Goal: Task Accomplishment & Management: Use online tool/utility

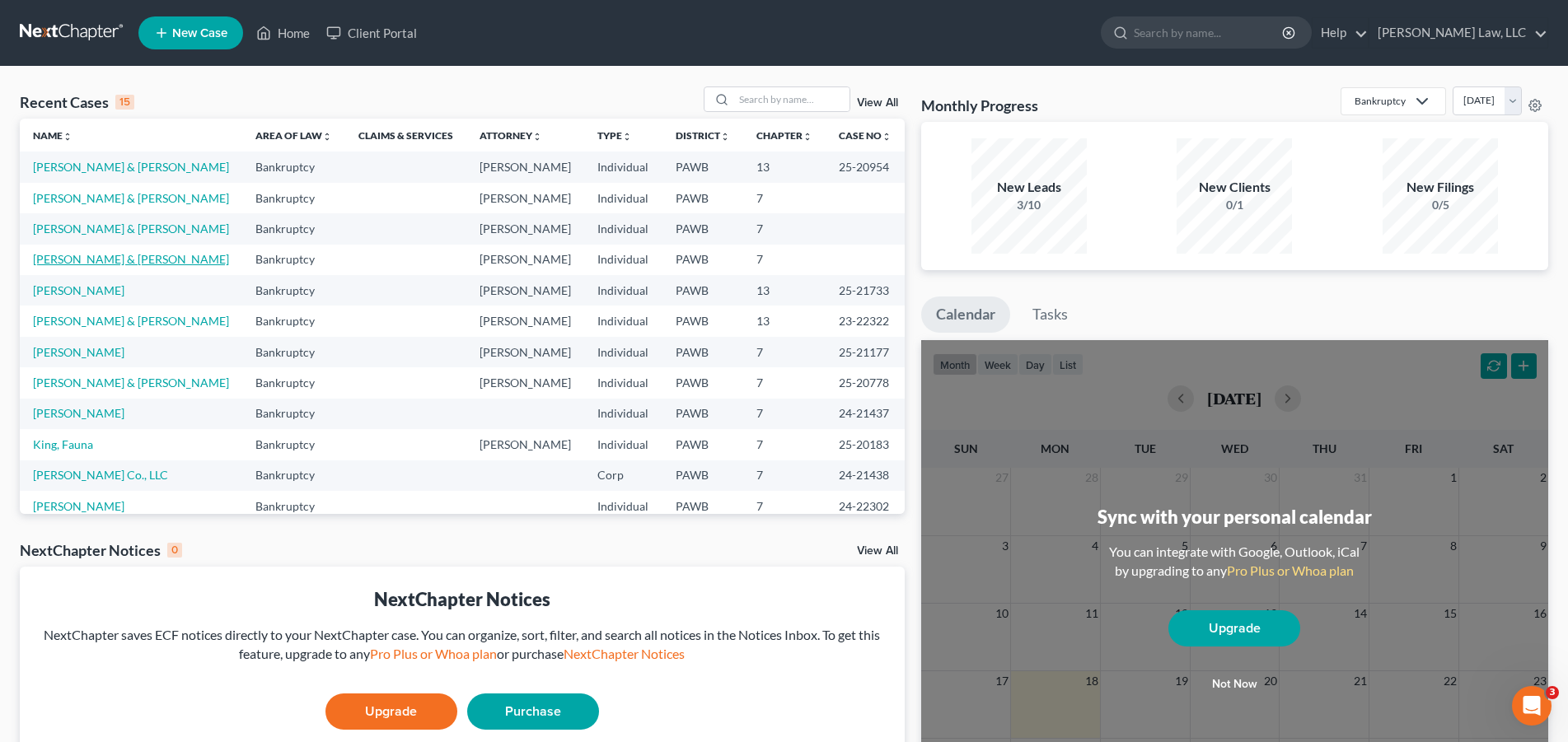
click at [102, 257] on link "[PERSON_NAME] & [PERSON_NAME]" at bounding box center [131, 259] width 196 height 14
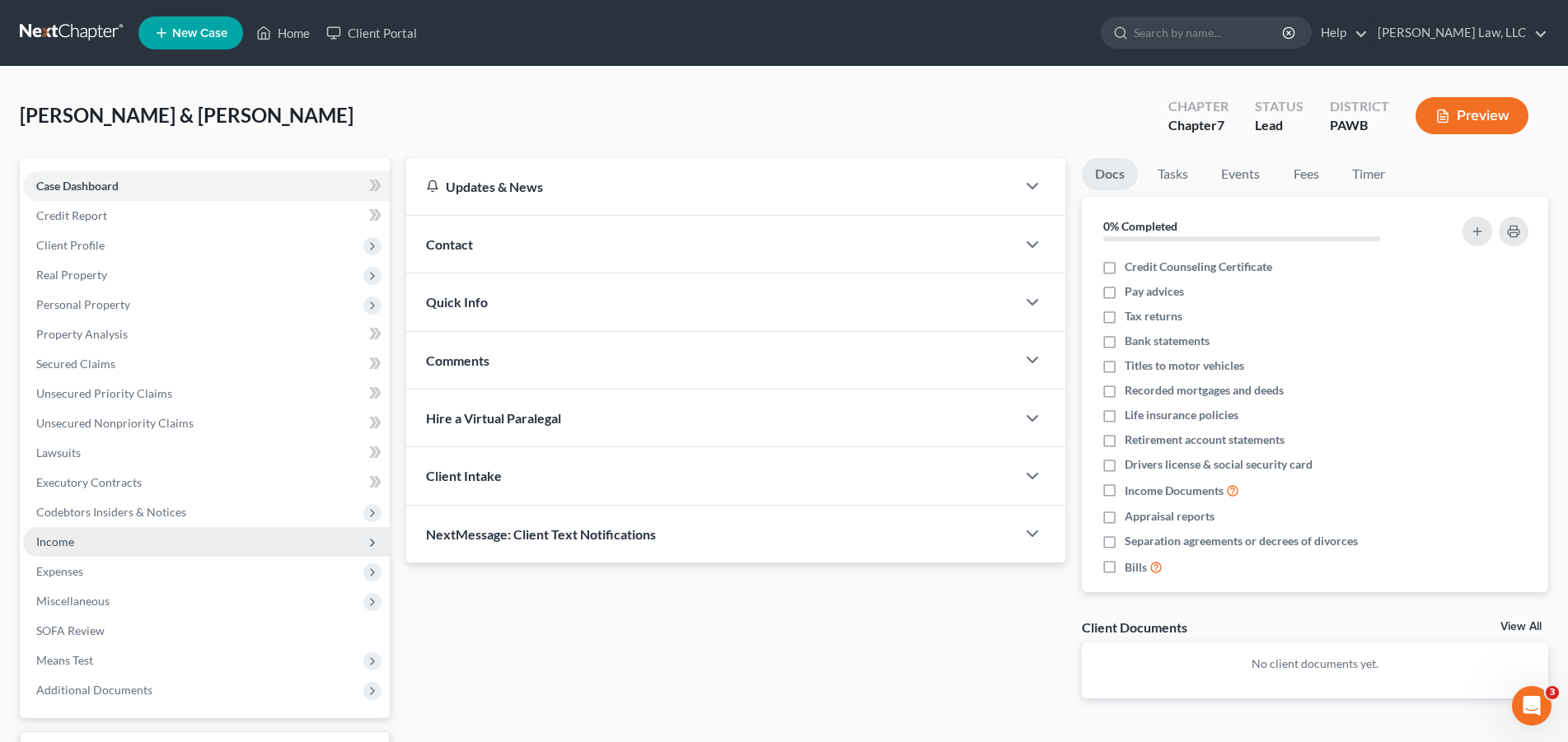
click at [113, 534] on span "Income" at bounding box center [206, 542] width 367 height 30
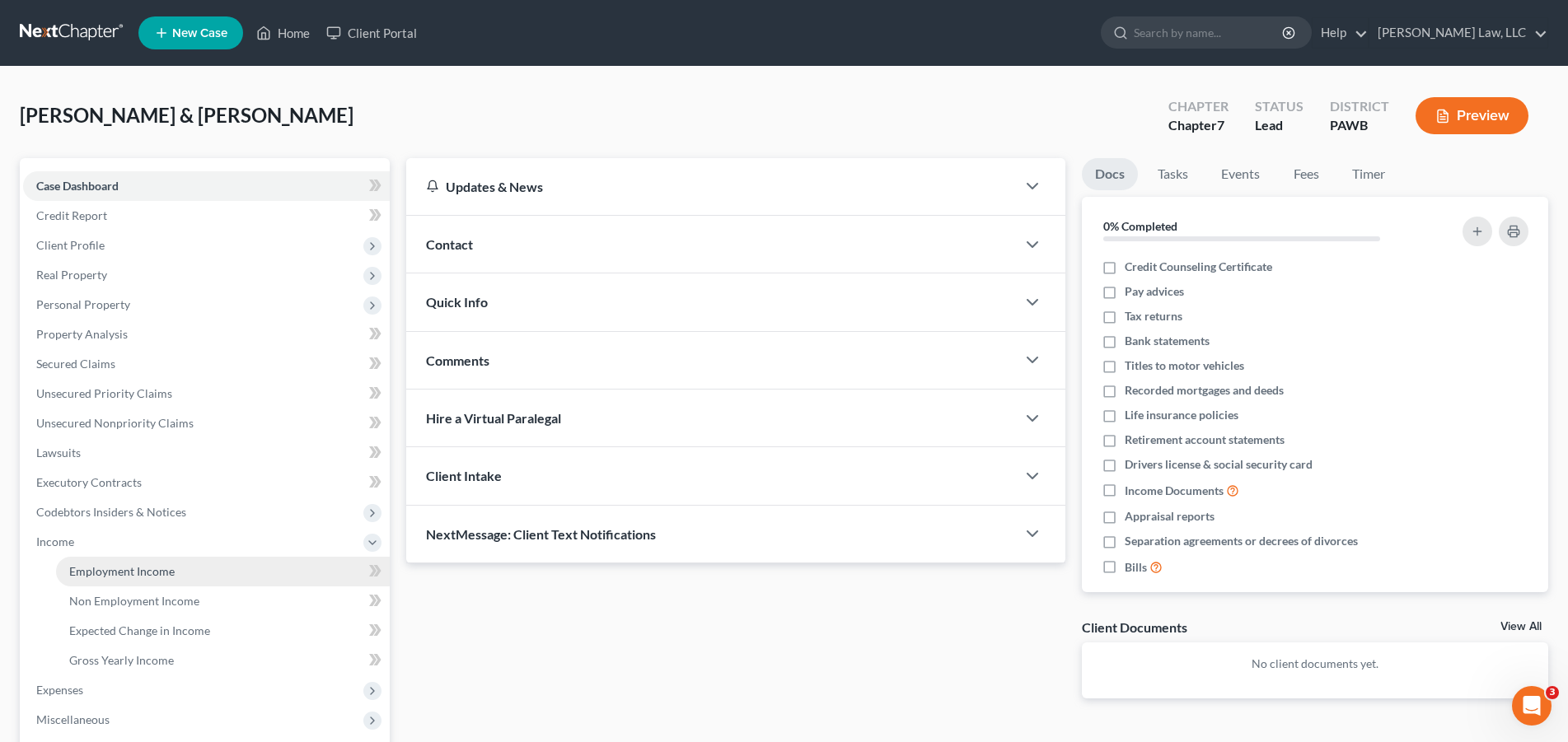
click at [139, 573] on span "Employment Income" at bounding box center [122, 571] width 105 height 14
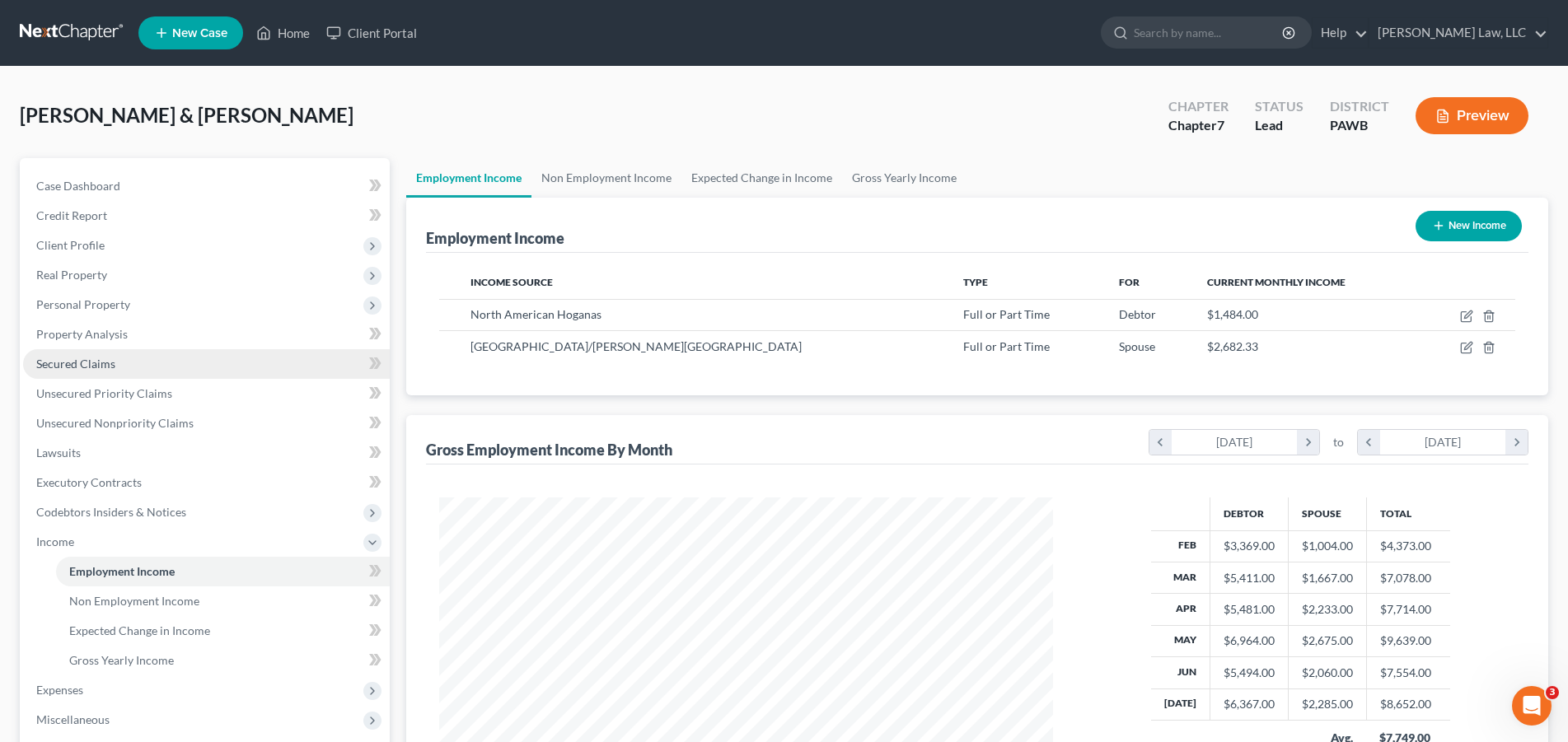
click at [77, 367] on span "Secured Claims" at bounding box center [76, 363] width 79 height 14
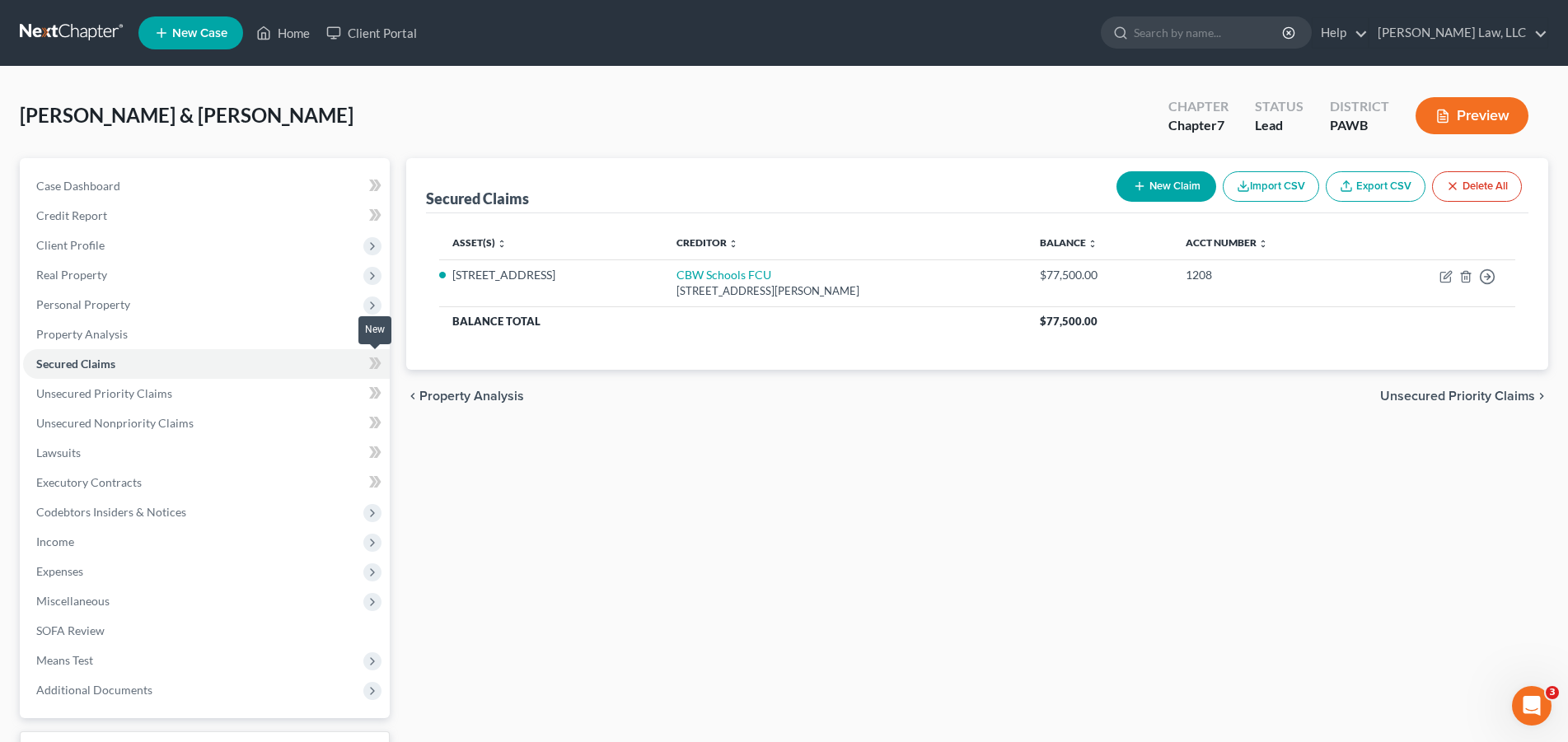
click at [376, 364] on icon at bounding box center [377, 363] width 8 height 12
click at [315, 371] on link "Secured Claims" at bounding box center [206, 364] width 367 height 30
click at [117, 390] on span "Unsecured Priority Claims" at bounding box center [105, 393] width 136 height 14
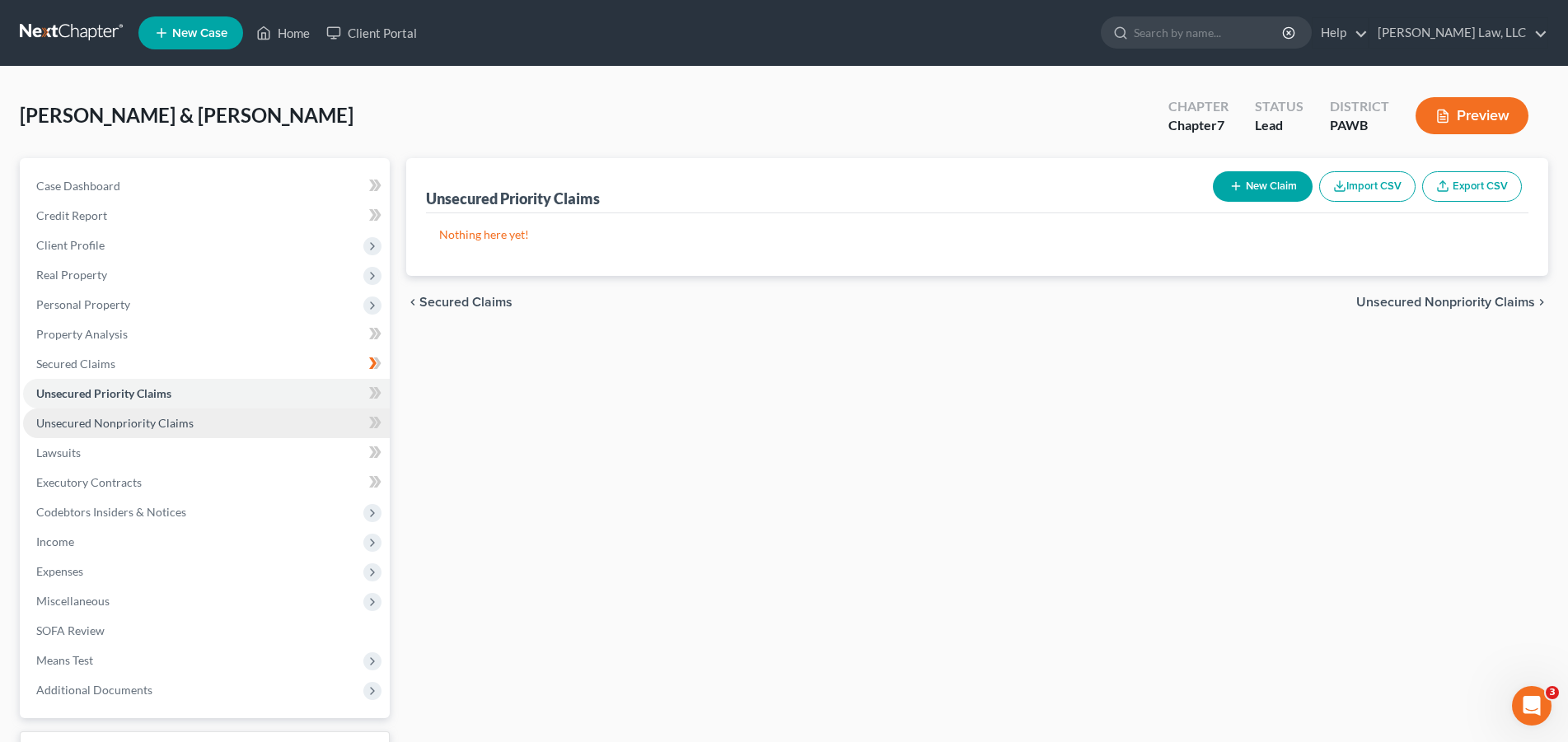
click at [118, 419] on span "Unsecured Nonpriority Claims" at bounding box center [115, 423] width 157 height 14
